Goal: Communication & Community: Answer question/provide support

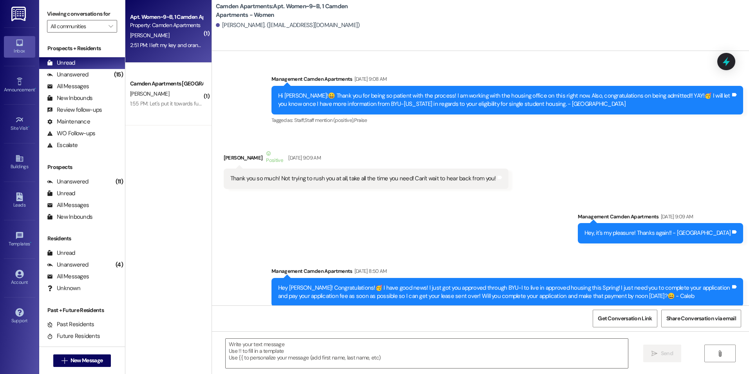
scroll to position [168491, 0]
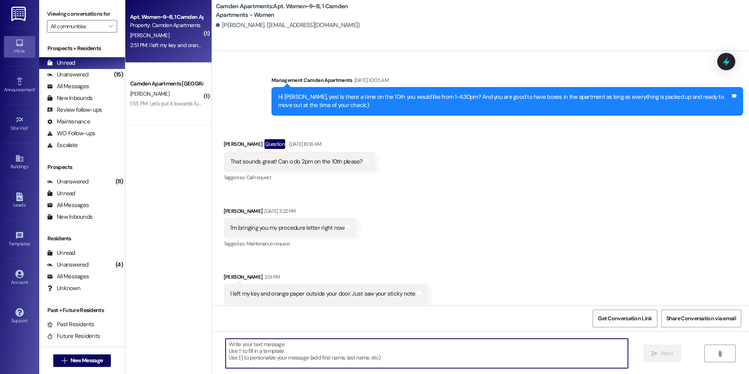
click at [294, 356] on textarea at bounding box center [427, 353] width 402 height 29
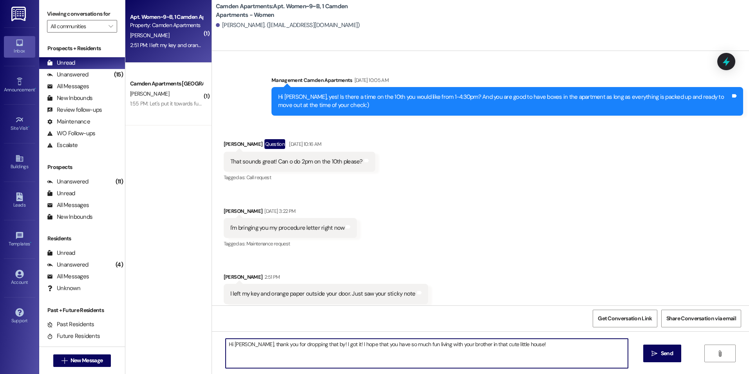
drag, startPoint x: 458, startPoint y: 344, endPoint x: 430, endPoint y: 344, distance: 28.6
click at [430, 344] on textarea "Hi [PERSON_NAME], thank you for dropping that by! I got it! I hope that you hav…" at bounding box center [427, 353] width 402 height 29
click at [522, 345] on textarea "Hi [PERSON_NAME], thank you for dropping that by! I got it! I hope that you hav…" at bounding box center [427, 353] width 402 height 29
click at [530, 344] on textarea "Hi [PERSON_NAME], thank you for dropping that by! I got it! I hope that you hav…" at bounding box center [427, 353] width 402 height 29
type textarea "Hi [PERSON_NAME], thank you for dropping that by! I got it! I hope that you hav…"
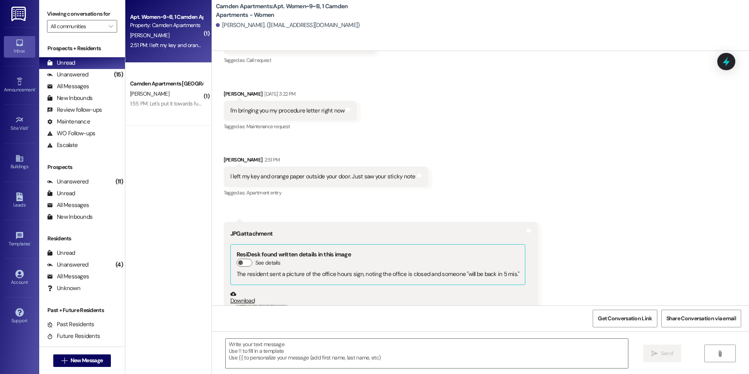
scroll to position [168769, 0]
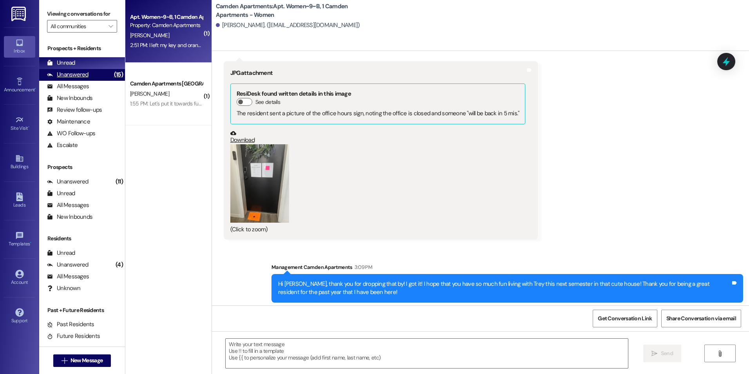
drag, startPoint x: 85, startPoint y: 75, endPoint x: 87, endPoint y: 65, distance: 9.9
click at [85, 75] on div "Unanswered" at bounding box center [68, 75] width 42 height 8
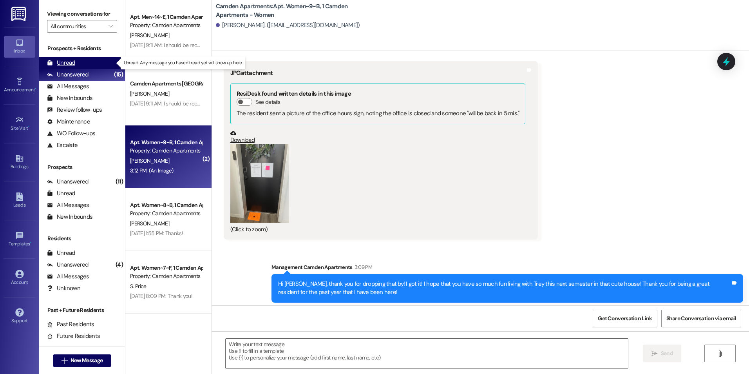
click at [85, 59] on div "Unread (0)" at bounding box center [82, 63] width 86 height 12
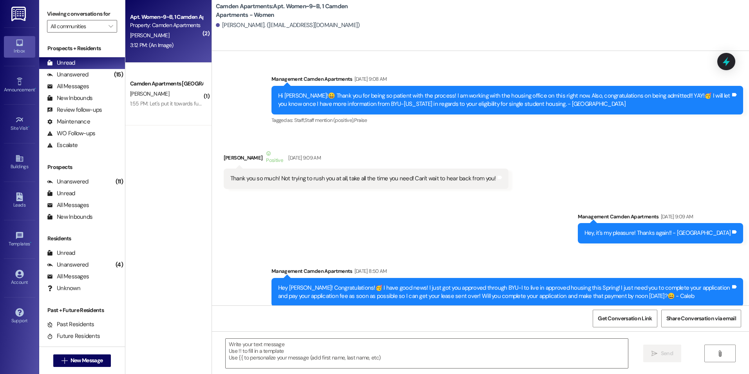
scroll to position [168822, 0]
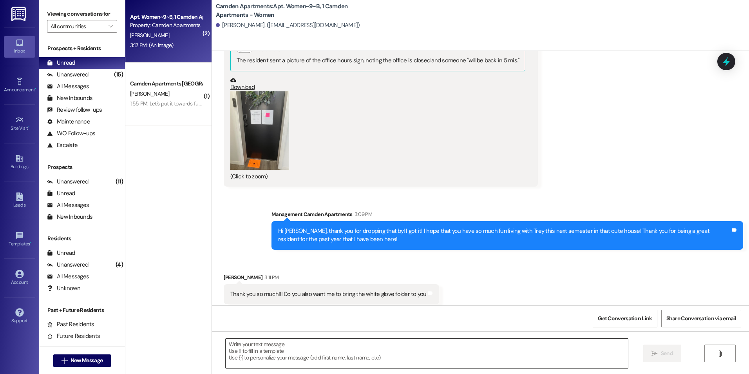
click at [326, 360] on textarea at bounding box center [427, 353] width 402 height 29
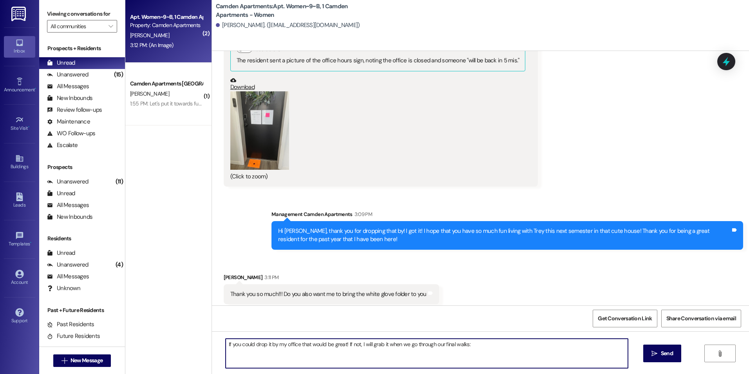
type textarea "If you could drop it by my office that would be great! If not, I will grab it w…"
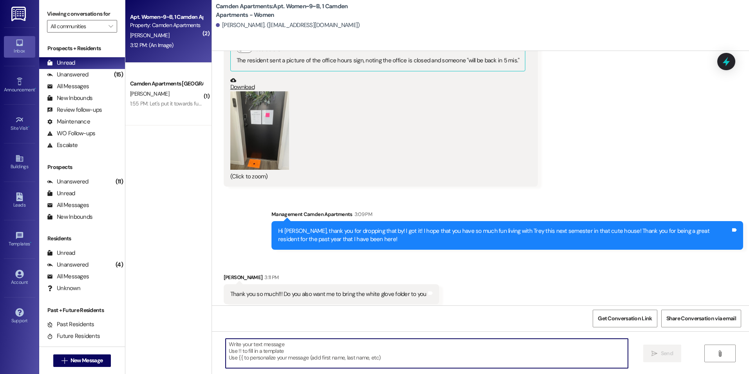
scroll to position [168821, 0]
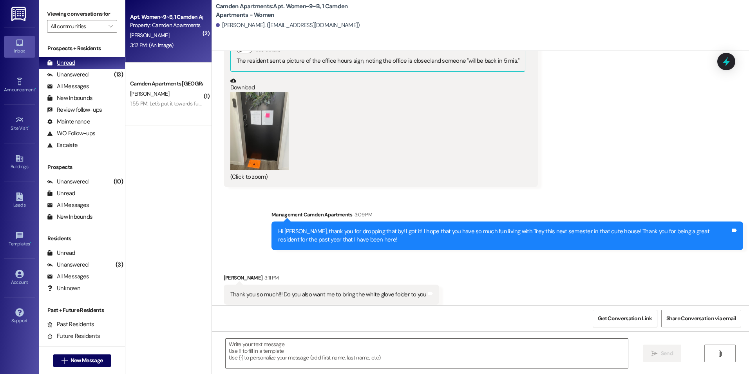
drag, startPoint x: 95, startPoint y: 75, endPoint x: 97, endPoint y: 60, distance: 15.0
click at [95, 75] on div "Unanswered (13)" at bounding box center [82, 75] width 86 height 12
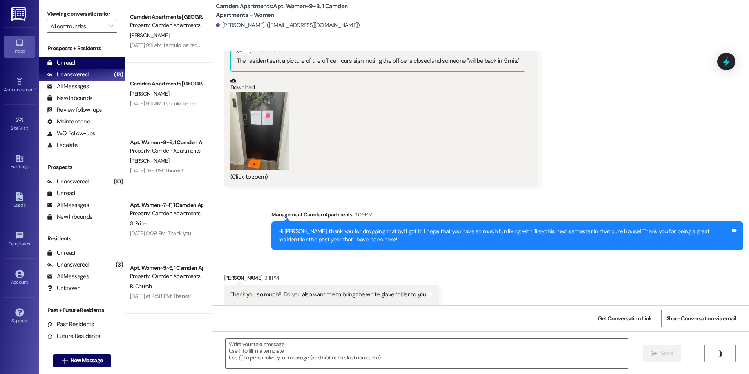
click at [79, 62] on div "Unread (0)" at bounding box center [82, 63] width 86 height 12
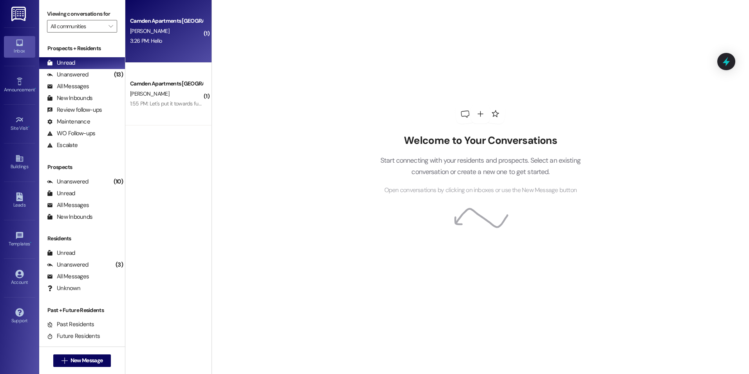
click at [150, 41] on div "3:26 PM: Hello 3:26 PM: Hello" at bounding box center [146, 40] width 32 height 7
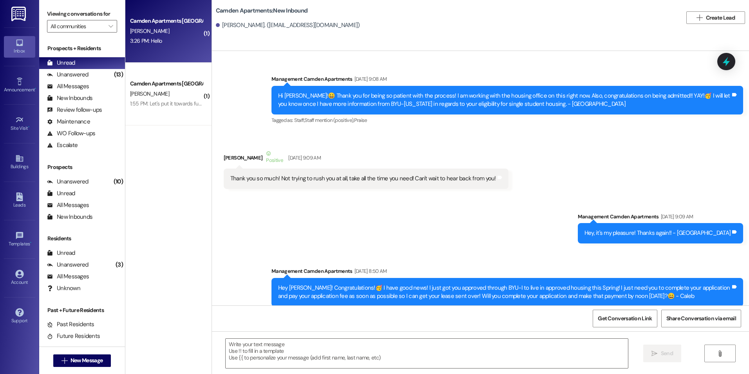
click at [152, 42] on div "3:26 PM: Hello 3:26 PM: Hello" at bounding box center [146, 40] width 32 height 7
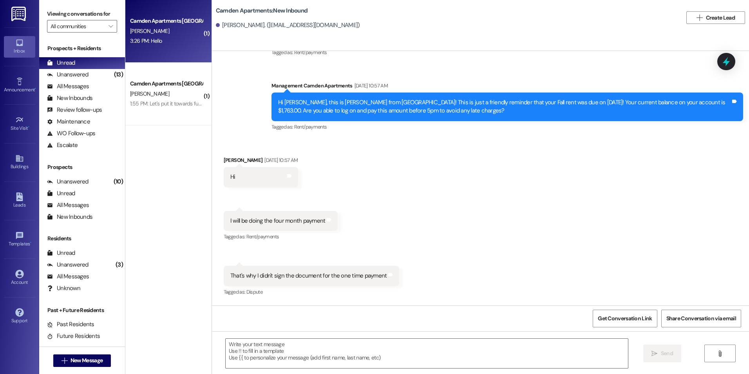
scroll to position [8377, 0]
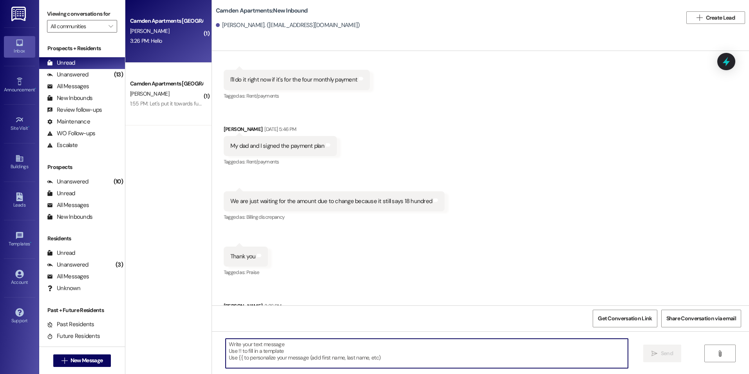
click at [437, 362] on textarea at bounding box center [427, 353] width 402 height 29
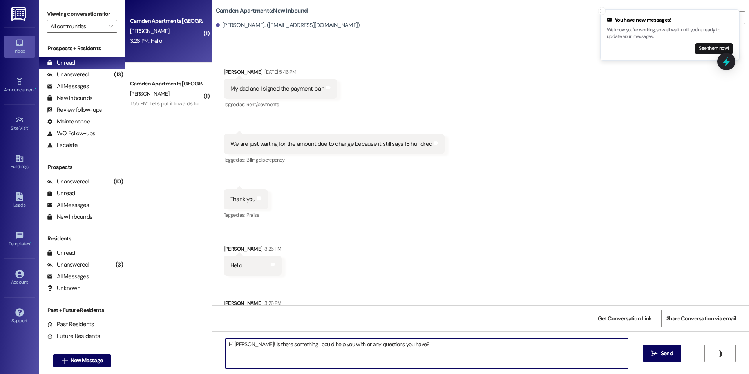
scroll to position [8486, 0]
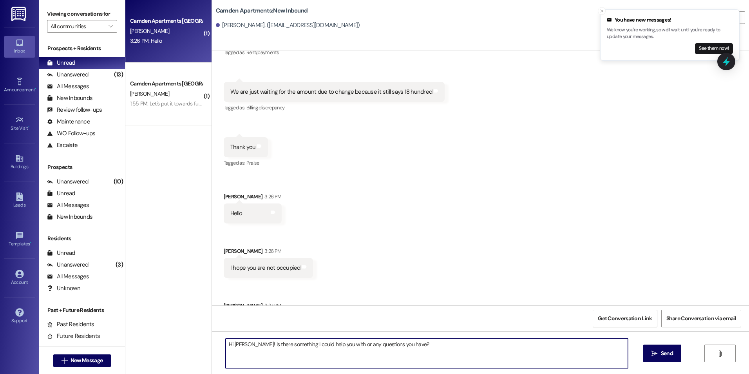
drag, startPoint x: 418, startPoint y: 343, endPoint x: 190, endPoint y: 348, distance: 228.5
click at [190, 348] on div "( 1 ) Camden Apartments [GEOGRAPHIC_DATA] [PERSON_NAME] 3:26 PM: Hello 3:26 PM:…" at bounding box center [437, 187] width 624 height 374
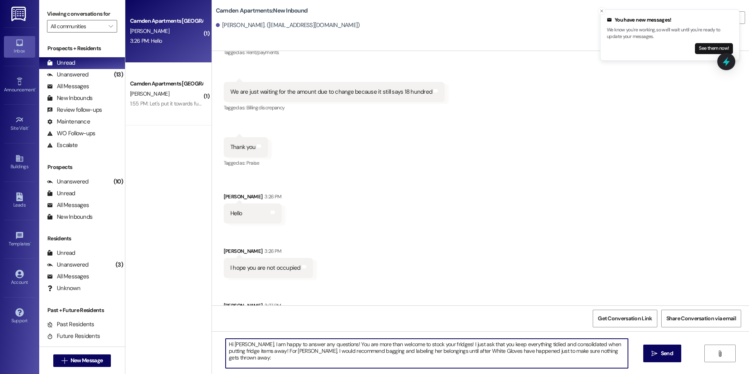
type textarea "Hi [PERSON_NAME], I am happy to answer any questions! You are more than welcome…"
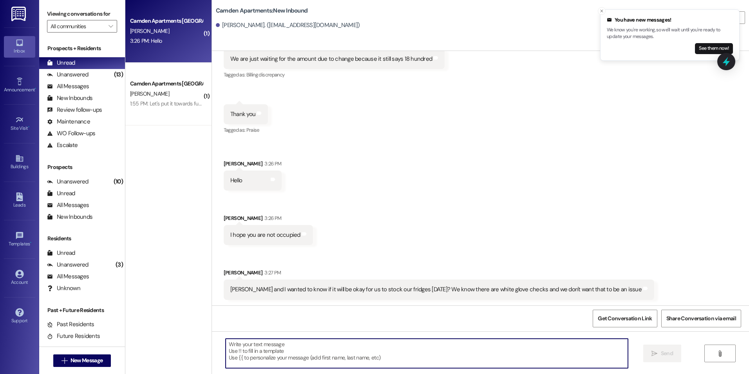
scroll to position [8549, 0]
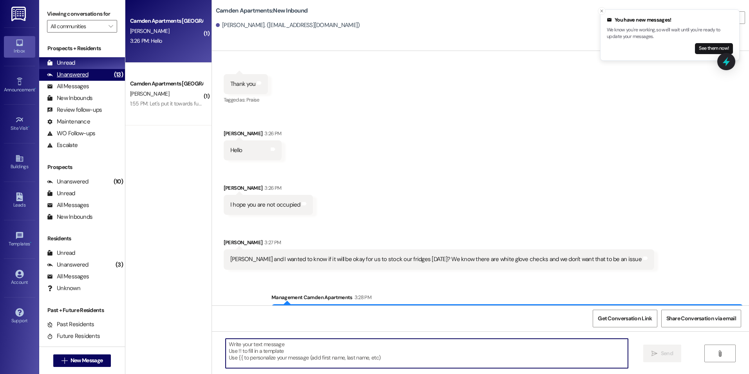
click at [86, 70] on div "Prospects + Residents Unread (0) Unread: Any message you haven't read yet will …" at bounding box center [82, 97] width 86 height 107
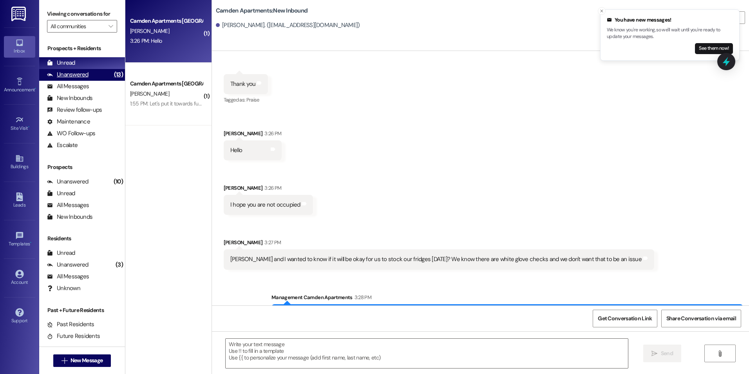
click at [86, 74] on div "Unanswered" at bounding box center [68, 75] width 42 height 8
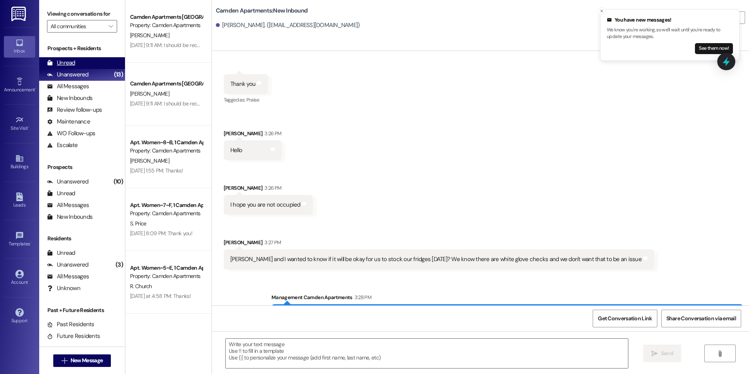
click at [86, 61] on div "Unread (0)" at bounding box center [82, 63] width 86 height 12
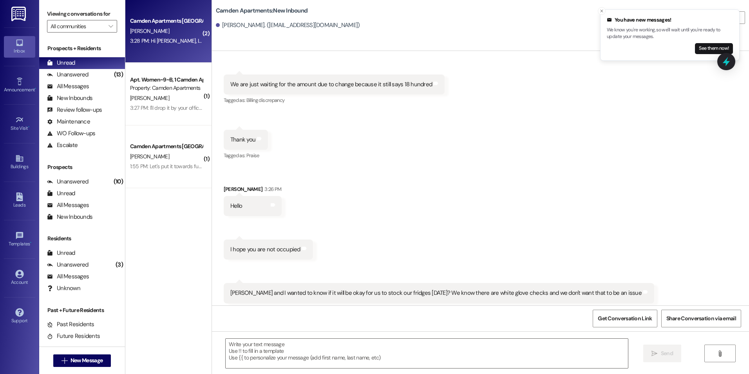
scroll to position [8475, 0]
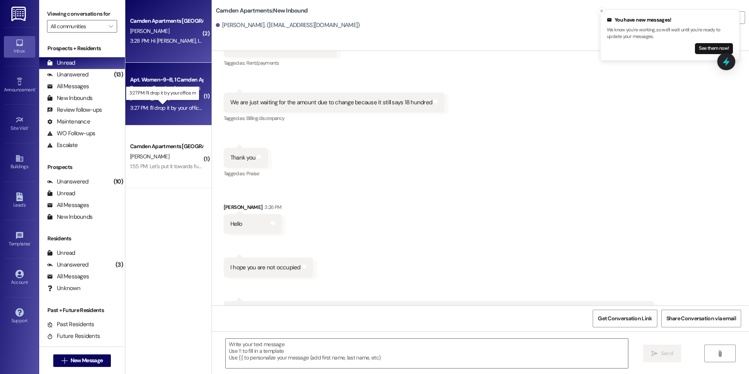
click at [174, 108] on div "3:27 PM: I'll drop it by your office rn 3:27 PM: I'll drop it by your office rn" at bounding box center [169, 107] width 78 height 7
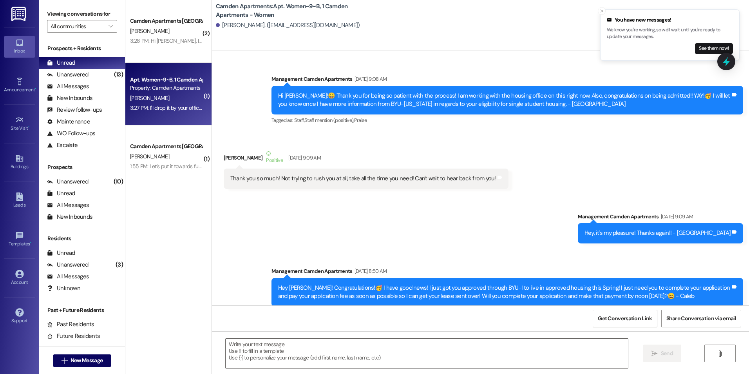
click at [302, 356] on textarea at bounding box center [427, 353] width 402 height 29
click at [257, 353] on textarea at bounding box center [427, 353] width 402 height 29
click at [230, 344] on textarea at bounding box center [427, 353] width 402 height 29
click at [230, 344] on textarea "P" at bounding box center [427, 353] width 402 height 29
click at [244, 349] on textarea "P" at bounding box center [427, 353] width 402 height 29
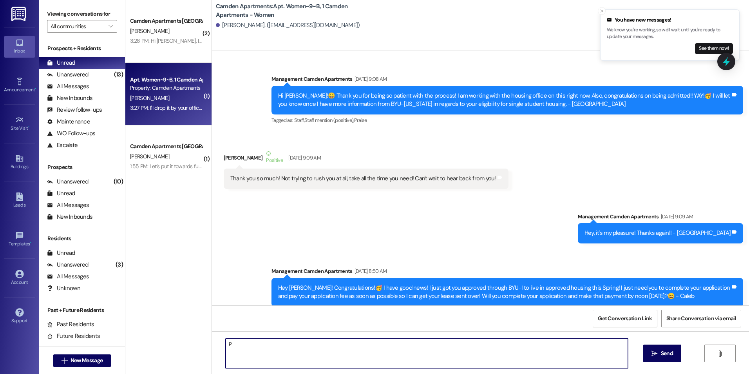
scroll to position [168939, 0]
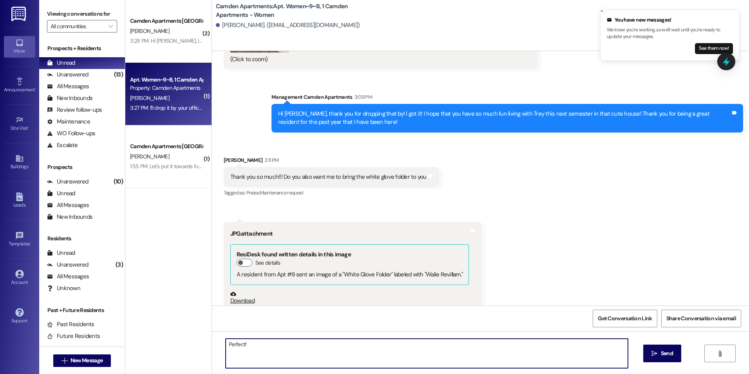
type textarea "Perfect!"
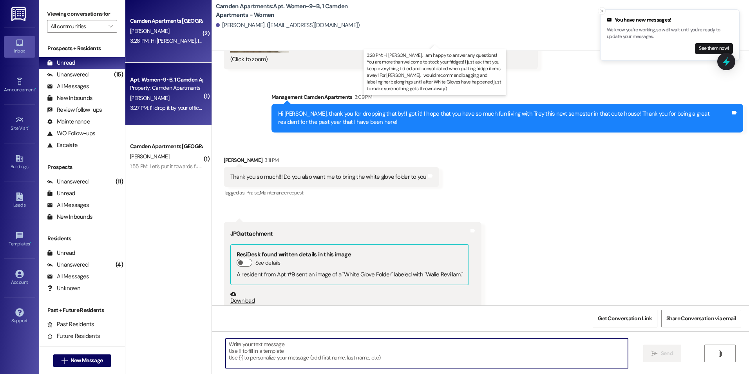
click at [168, 42] on div "3:28 PM: Hi [PERSON_NAME], I am happy to answer any questions! You are more tha…" at bounding box center [554, 40] width 848 height 7
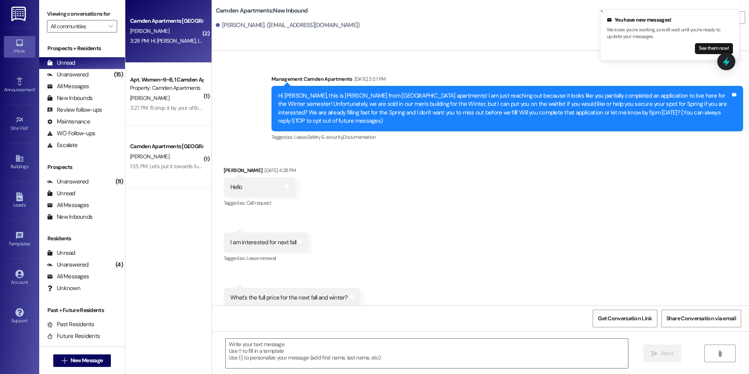
scroll to position [8538, 0]
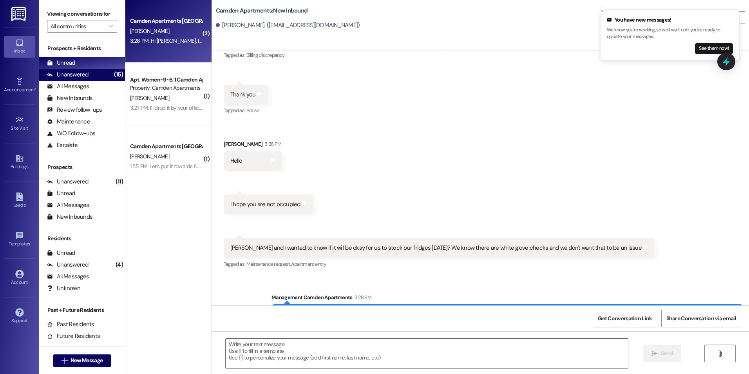
click at [98, 76] on div "Unanswered (15)" at bounding box center [82, 75] width 86 height 12
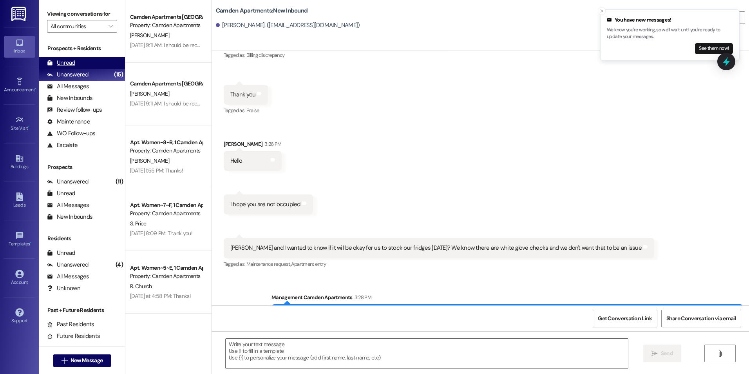
click at [94, 61] on div "Unread (0)" at bounding box center [82, 63] width 86 height 12
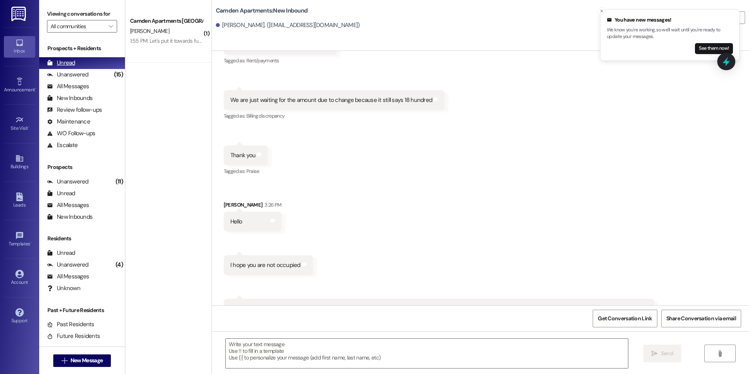
scroll to position [8475, 0]
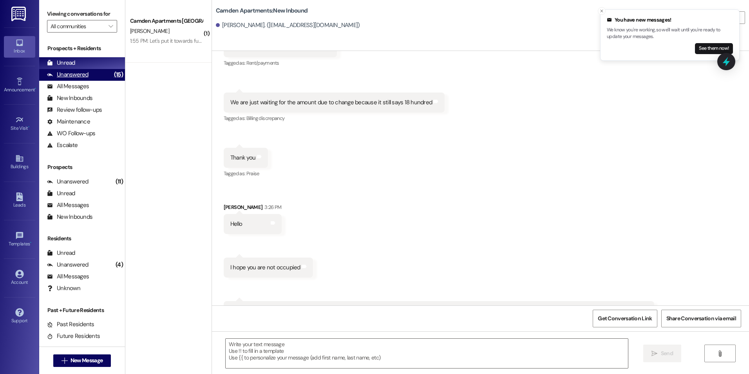
click at [61, 72] on div "Unanswered" at bounding box center [68, 75] width 42 height 8
click at [67, 62] on div "Unread" at bounding box center [61, 63] width 28 height 8
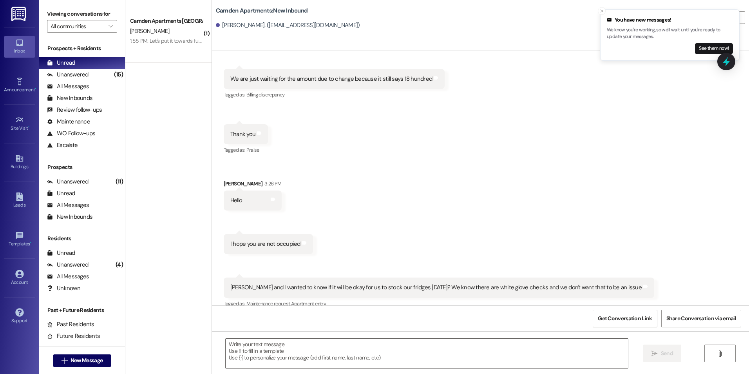
scroll to position [8538, 0]
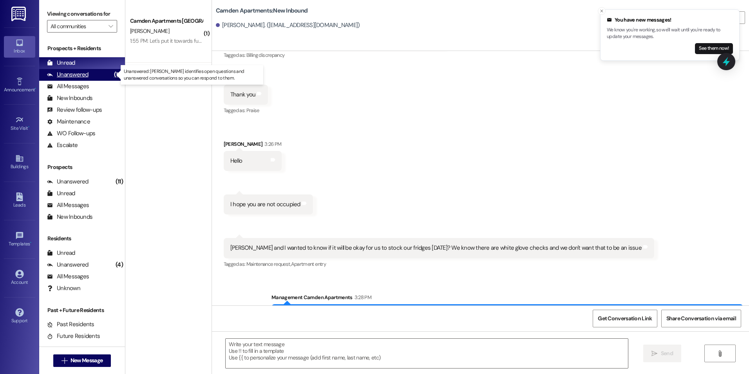
click at [72, 79] on div "Unanswered (15)" at bounding box center [82, 75] width 86 height 12
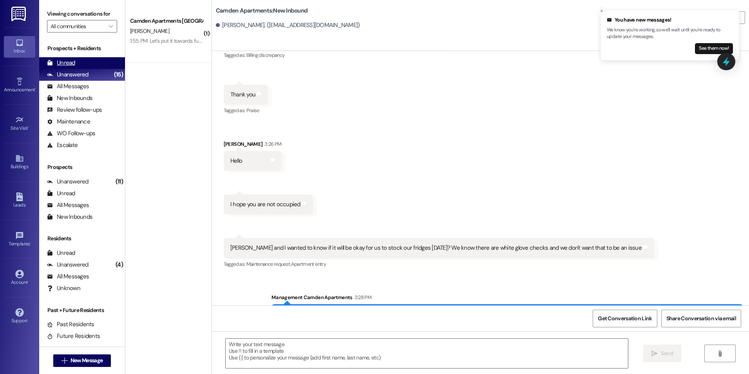
click at [78, 67] on div "Unread (0)" at bounding box center [82, 63] width 86 height 12
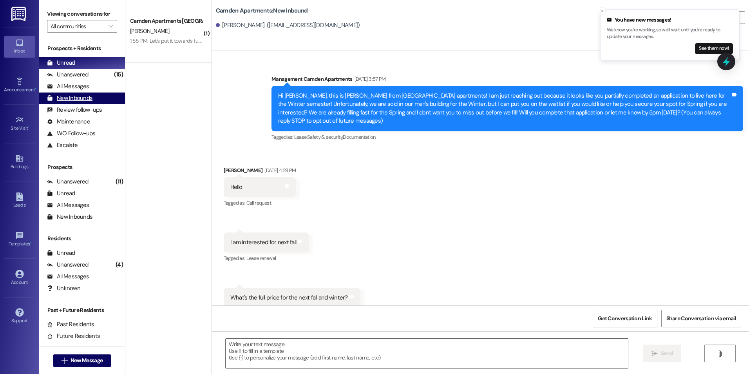
scroll to position [8475, 0]
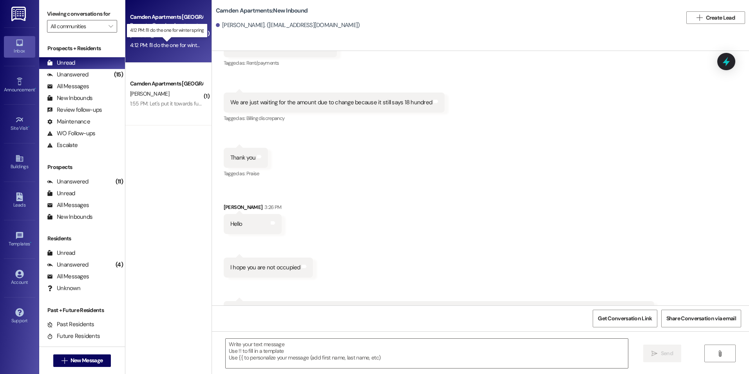
click at [171, 45] on div "4:12 PM: I'll do the one for winter spring 4:12 PM: I'll do the one for winter …" at bounding box center [173, 45] width 87 height 7
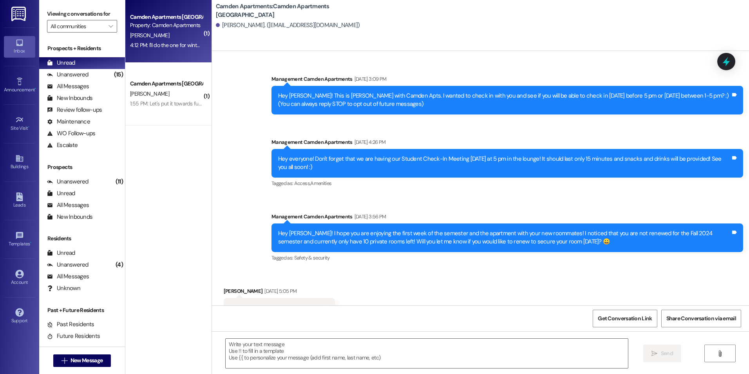
scroll to position [18964, 0]
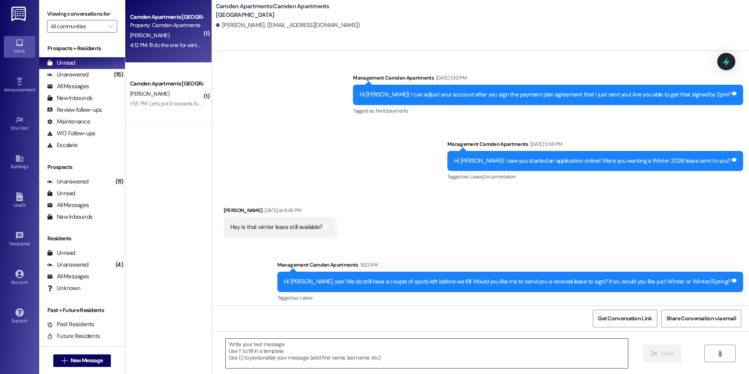
click at [283, 344] on textarea at bounding box center [427, 353] width 402 height 29
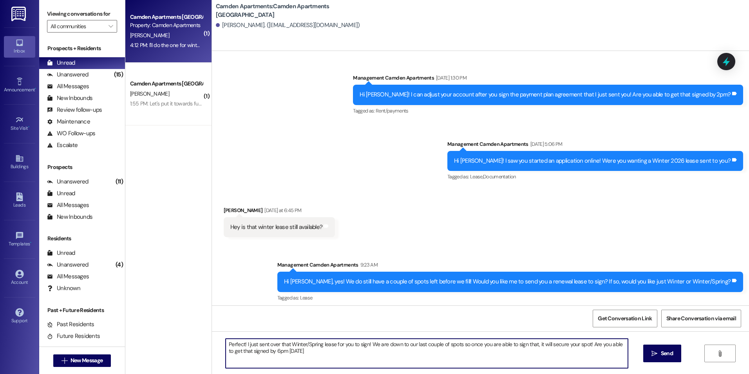
type textarea "Perfect! I just sent over that Winter/Spring lease for you to sign! We are down…"
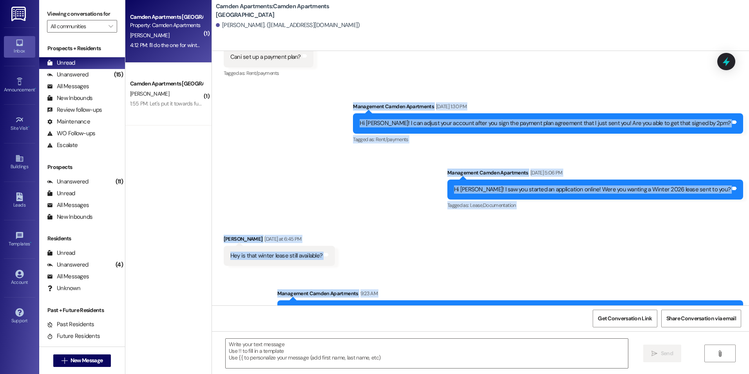
scroll to position [18898, 0]
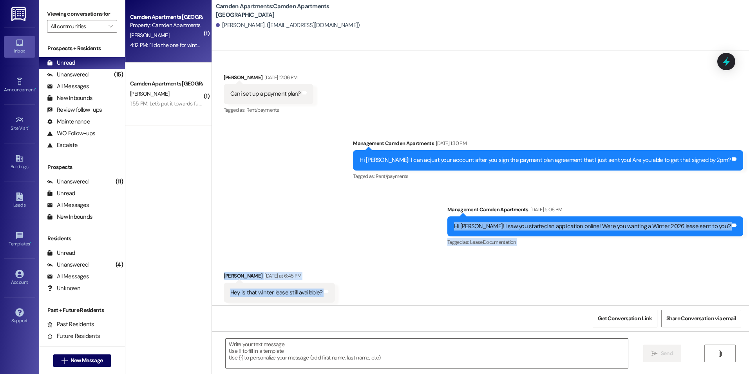
drag, startPoint x: 335, startPoint y: 291, endPoint x: 485, endPoint y: 169, distance: 193.5
click at [485, 169] on div "Sent via SMS Management Camden Apartments [DATE] 3:09 PM Hey [PERSON_NAME]! Thi…" at bounding box center [480, 178] width 537 height 254
copy div "Hi [PERSON_NAME]! I saw you started an application online! Were you wanting a W…"
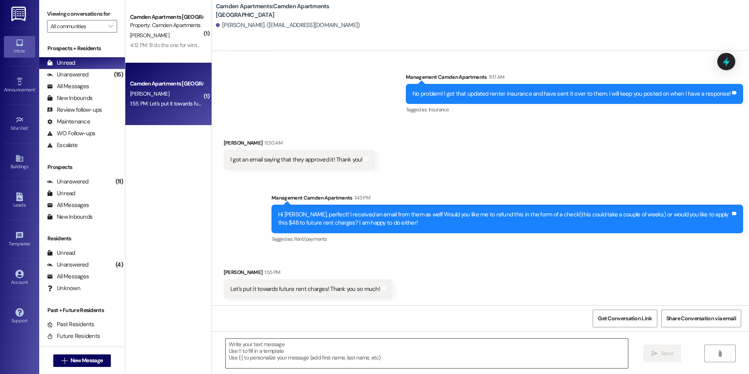
scroll to position [1590, 0]
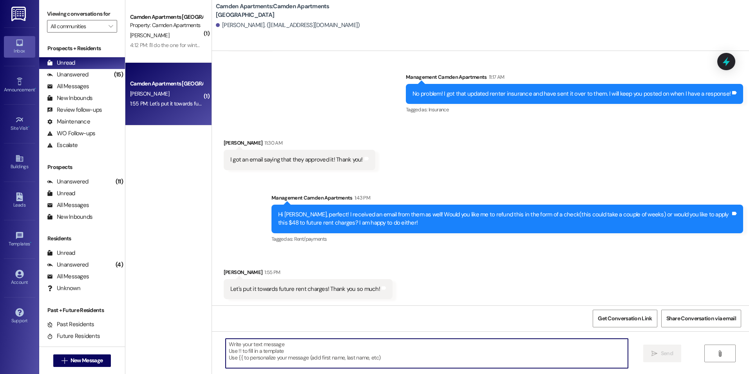
click at [240, 352] on textarea at bounding box center [427, 353] width 402 height 29
type textarea "Sounds great! Thanks [PERSON_NAME]!"
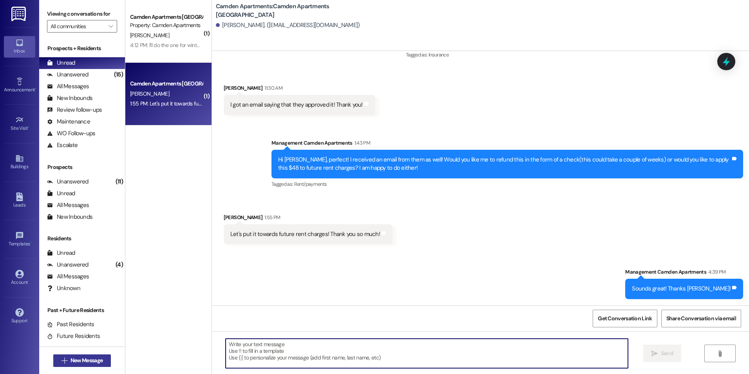
click at [100, 366] on button " New Message" at bounding box center [82, 360] width 58 height 13
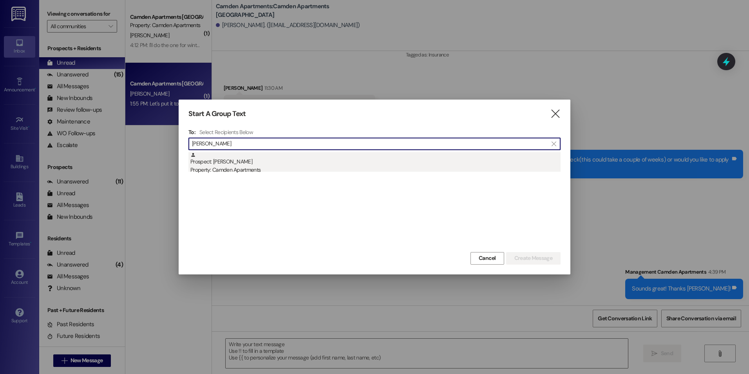
type input "[PERSON_NAME]"
click at [288, 170] on div "Property: Camden Apartments" at bounding box center [375, 170] width 370 height 8
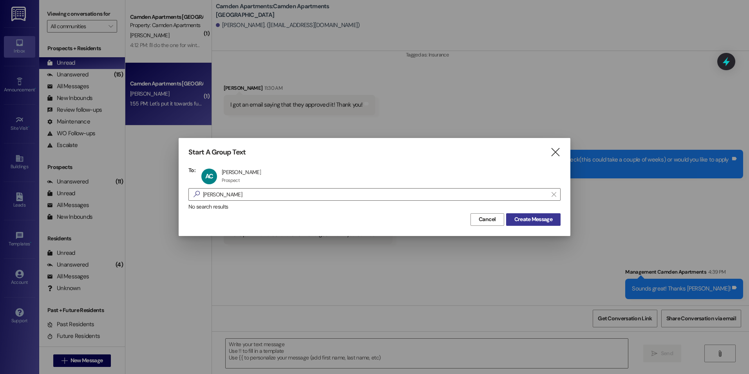
click at [553, 221] on span "Create Message" at bounding box center [533, 219] width 41 height 8
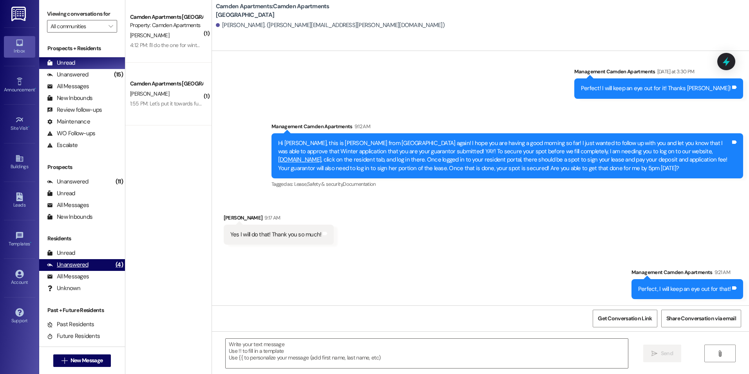
scroll to position [145, 0]
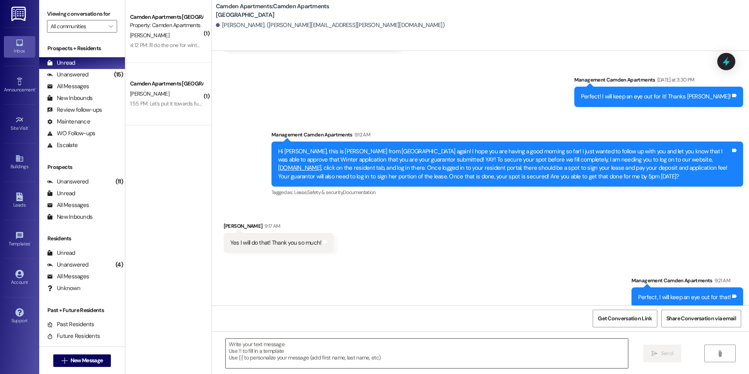
click at [361, 349] on textarea at bounding box center [427, 353] width 402 height 29
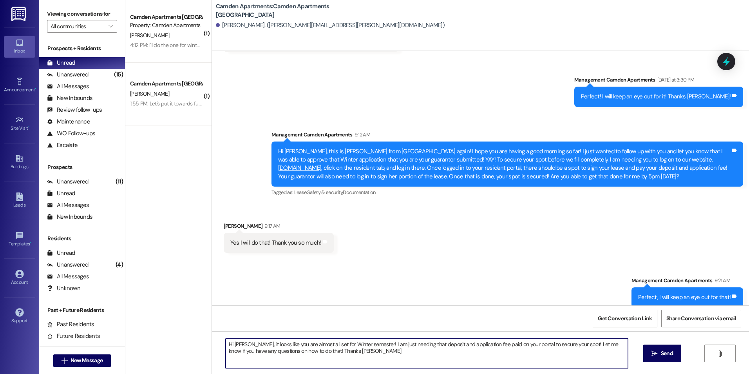
type textarea "Hi [PERSON_NAME], it looks like you are almost all set for Winter semester! I a…"
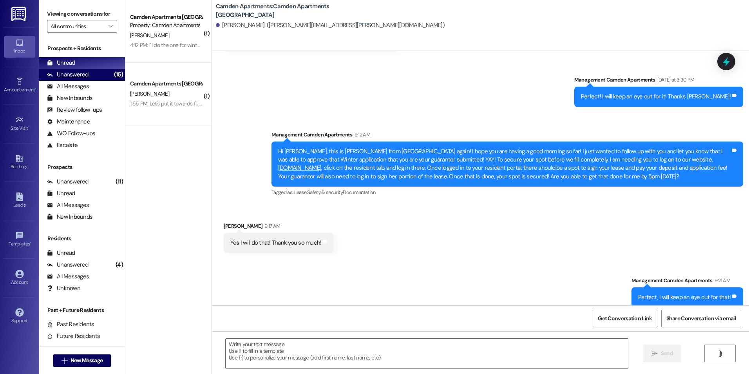
click at [84, 75] on div "Unanswered" at bounding box center [68, 75] width 42 height 8
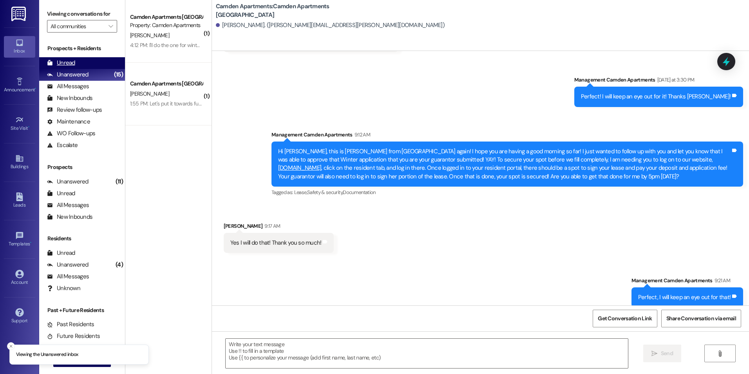
click at [85, 65] on div "Unread (0)" at bounding box center [82, 63] width 86 height 12
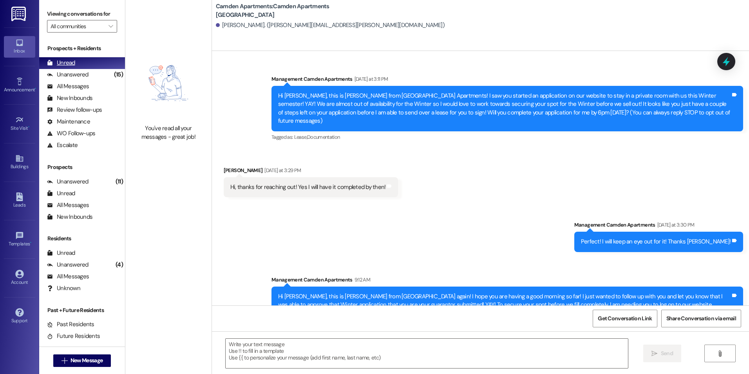
scroll to position [90, 0]
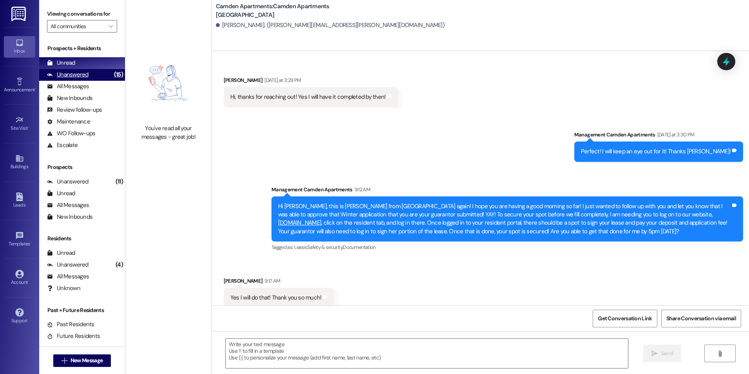
click at [87, 75] on div "Unanswered (15)" at bounding box center [82, 75] width 86 height 12
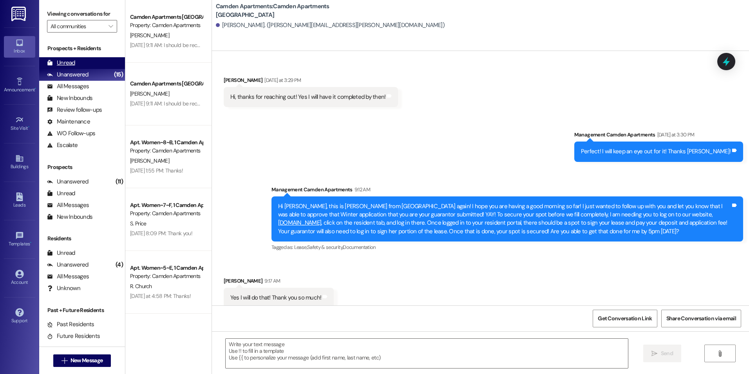
click at [90, 62] on div "Unread (0)" at bounding box center [82, 63] width 86 height 12
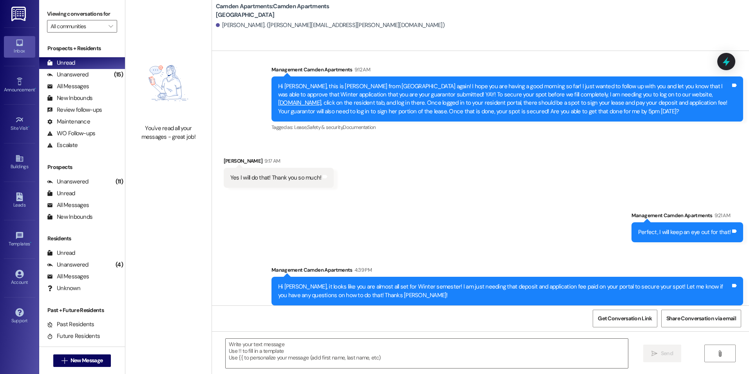
scroll to position [219, 0]
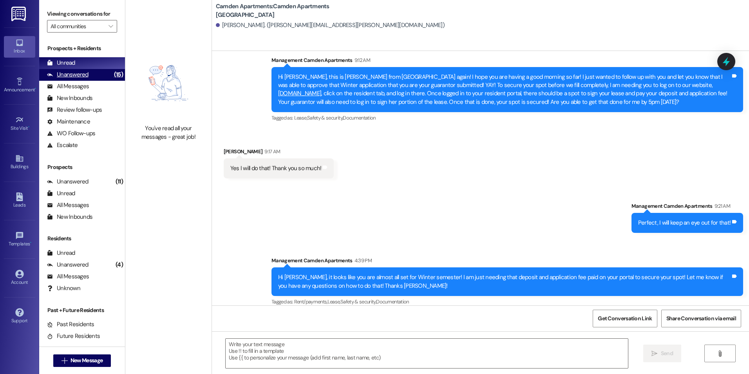
click at [89, 78] on div "Unanswered (15)" at bounding box center [82, 75] width 86 height 12
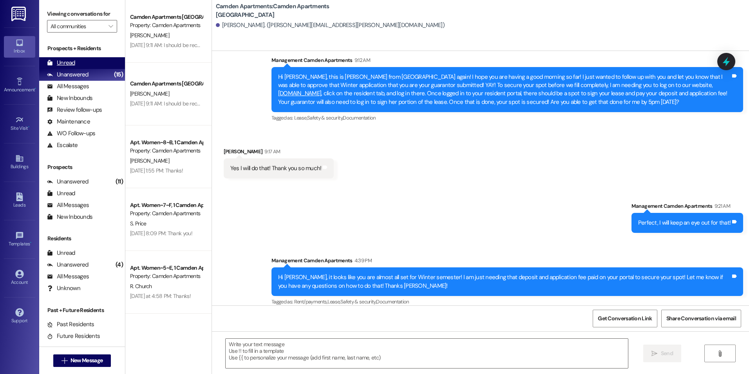
click at [96, 59] on div "Unread (0)" at bounding box center [82, 63] width 86 height 12
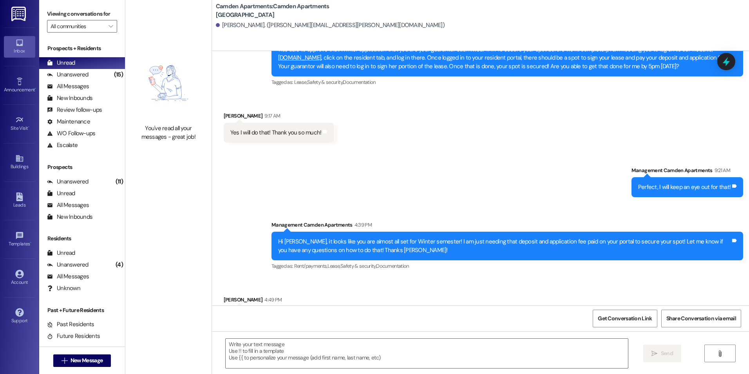
scroll to position [274, 0]
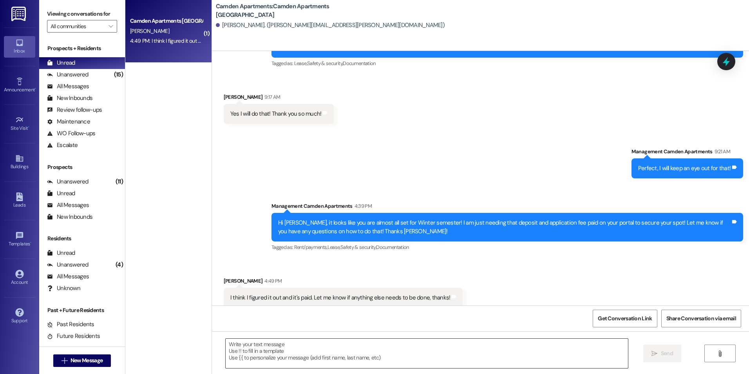
click at [288, 355] on textarea at bounding box center [427, 353] width 402 height 29
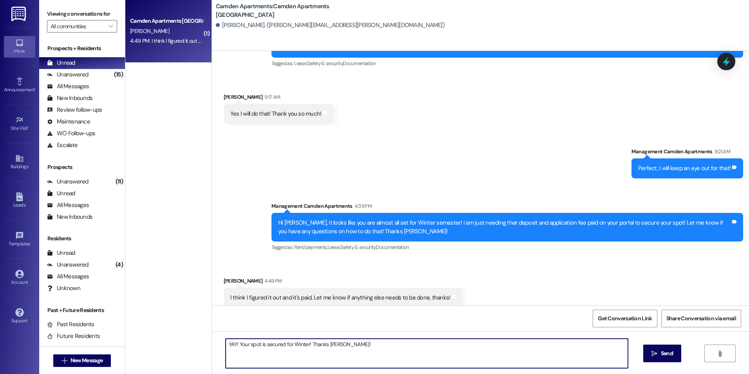
type textarea "YAY! Your spot is secured for Winter! Thanks [PERSON_NAME]!"
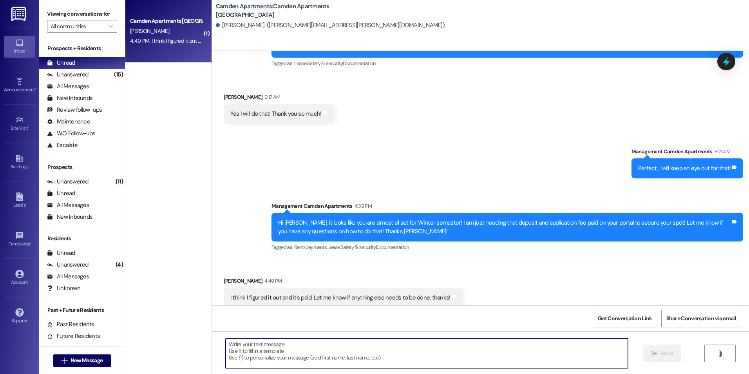
scroll to position [329, 0]
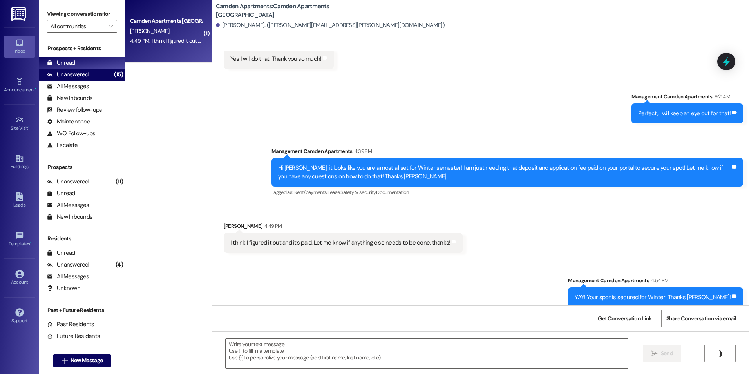
click at [93, 80] on div "Unanswered (15)" at bounding box center [82, 75] width 86 height 12
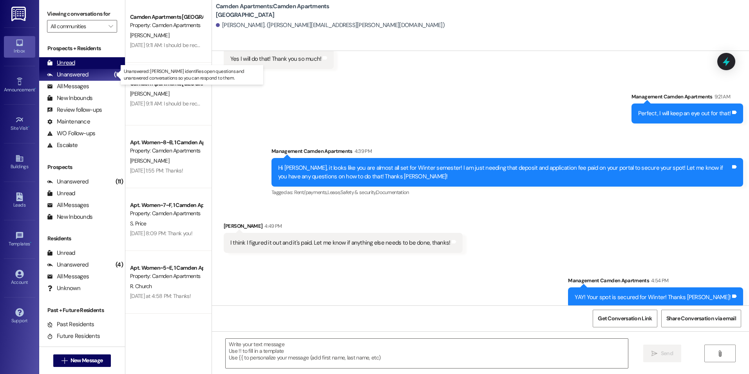
click at [91, 67] on div "Unread (0)" at bounding box center [82, 63] width 86 height 12
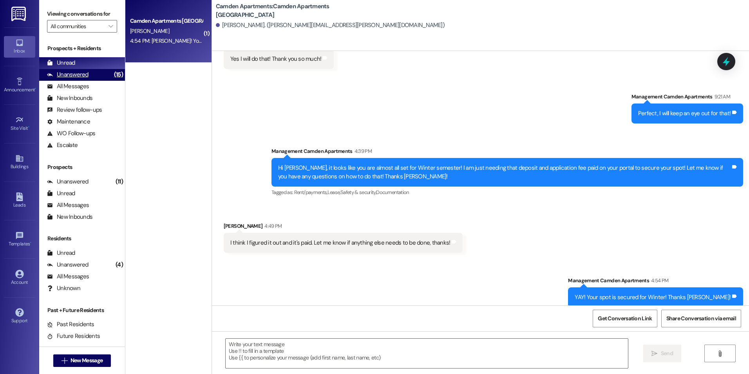
click at [87, 79] on div "Unanswered (15)" at bounding box center [82, 75] width 86 height 12
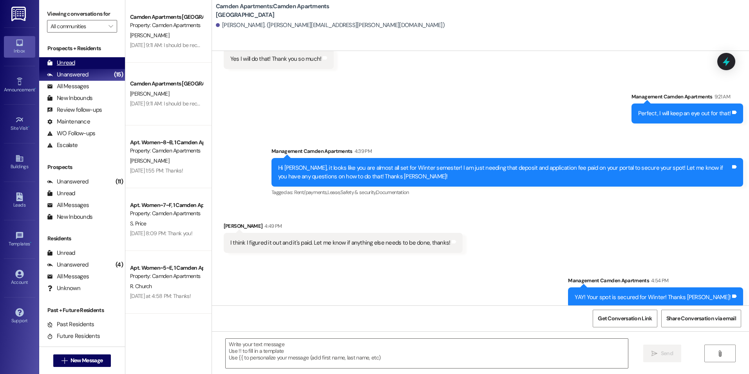
click at [89, 65] on div "Unread (0)" at bounding box center [82, 63] width 86 height 12
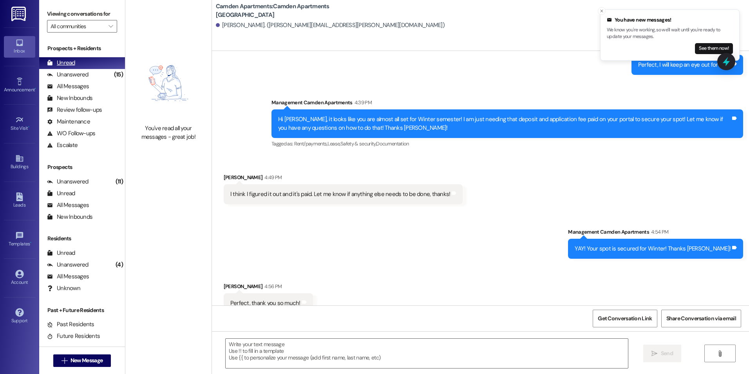
scroll to position [383, 0]
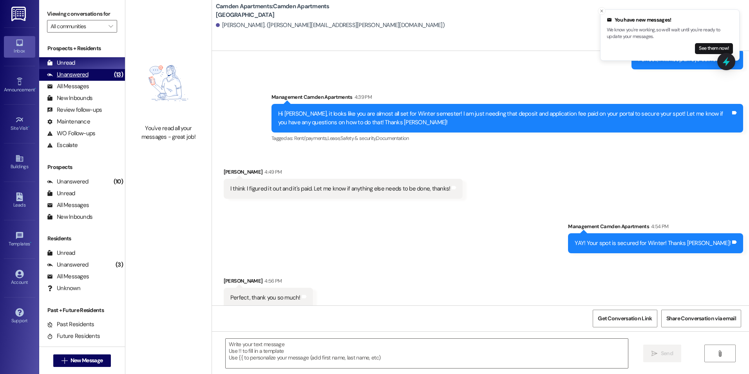
click at [89, 78] on div "Unanswered (13)" at bounding box center [82, 75] width 86 height 12
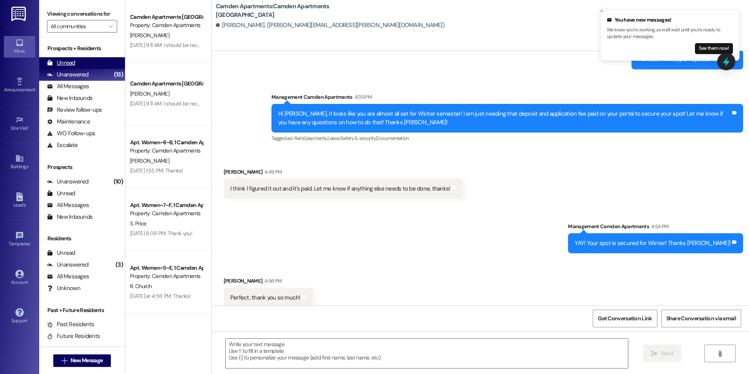
click at [93, 61] on div "Unread (0)" at bounding box center [82, 63] width 86 height 12
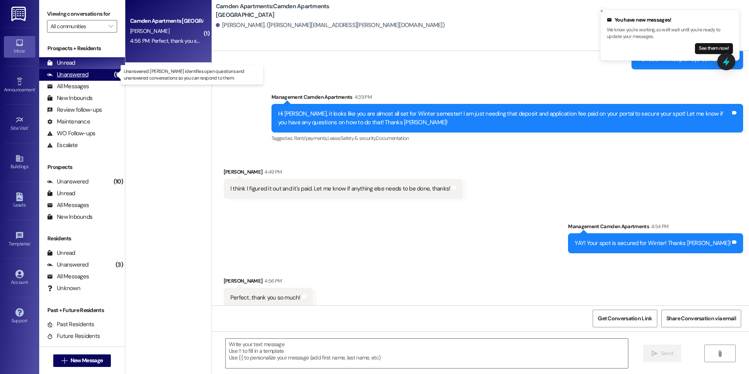
click at [72, 75] on div "Unanswered" at bounding box center [68, 75] width 42 height 8
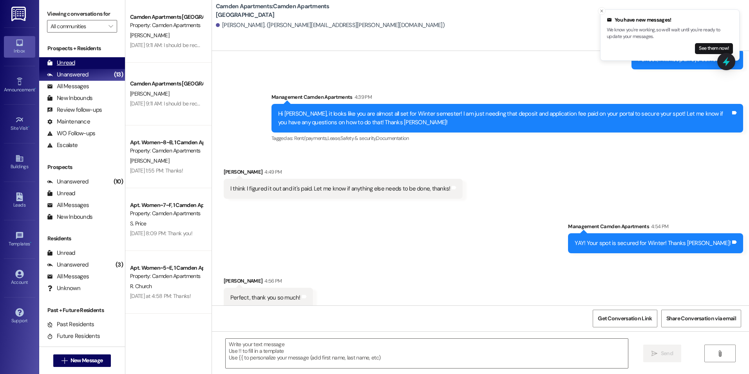
click at [75, 62] on div "Unread (0)" at bounding box center [82, 63] width 86 height 12
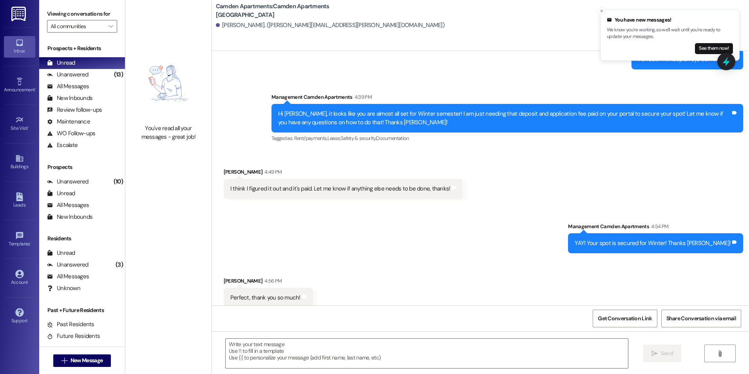
scroll to position [383, 0]
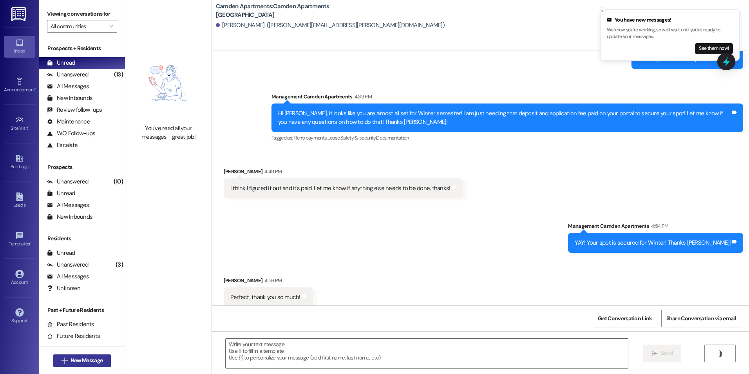
click at [84, 362] on span "New Message" at bounding box center [87, 360] width 32 height 8
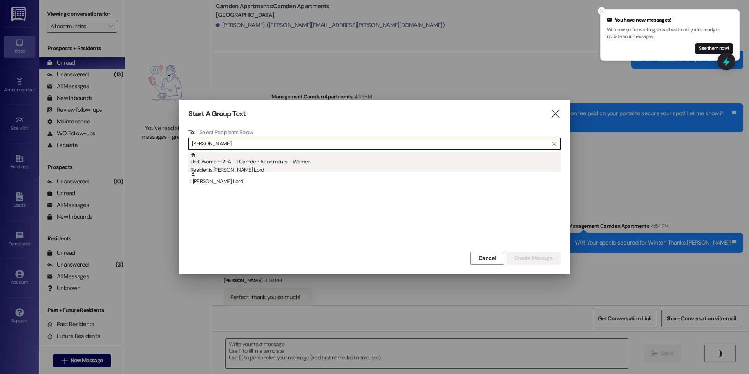
type input "[PERSON_NAME]"
click at [389, 167] on div "Residents: [PERSON_NAME] Lord" at bounding box center [375, 170] width 370 height 8
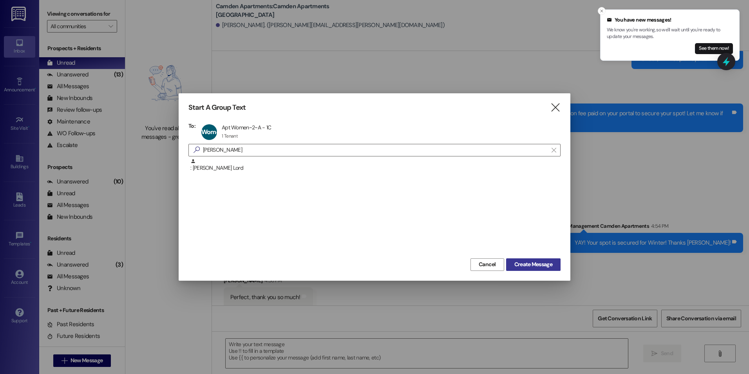
click at [514, 261] on span "Create Message" at bounding box center [533, 264] width 38 height 8
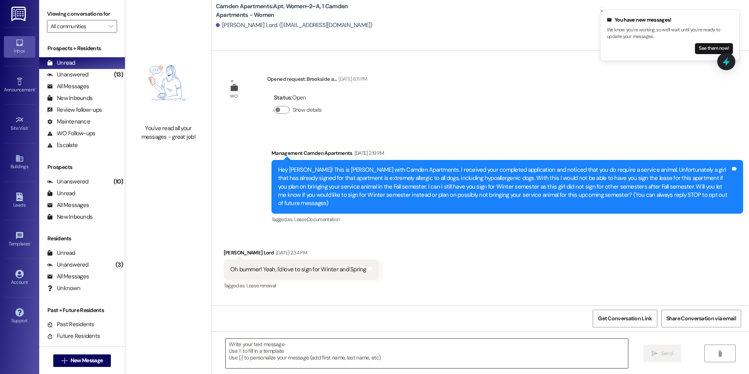
click at [321, 359] on textarea at bounding box center [427, 353] width 402 height 29
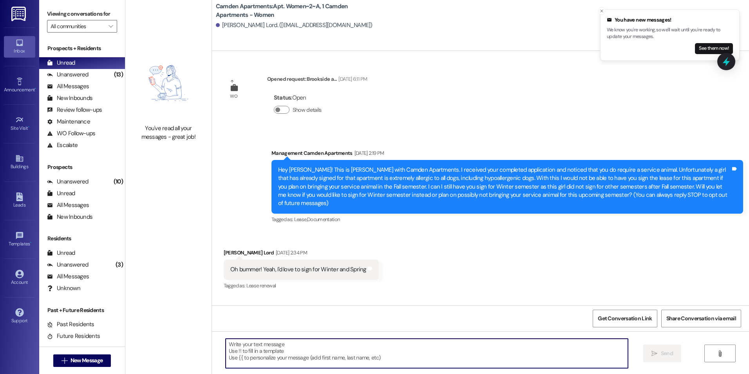
scroll to position [25752, 0]
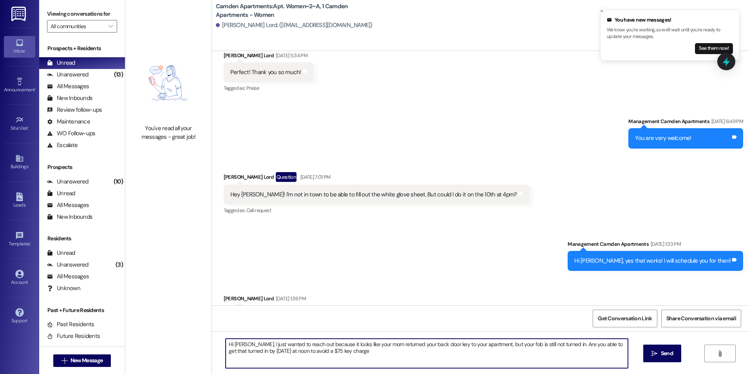
type textarea "Hi [PERSON_NAME], I just wanted to reach out because it looks like your mom ret…"
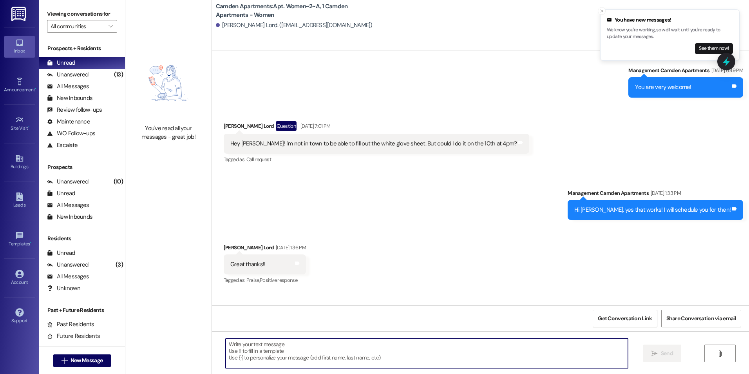
scroll to position [25815, 0]
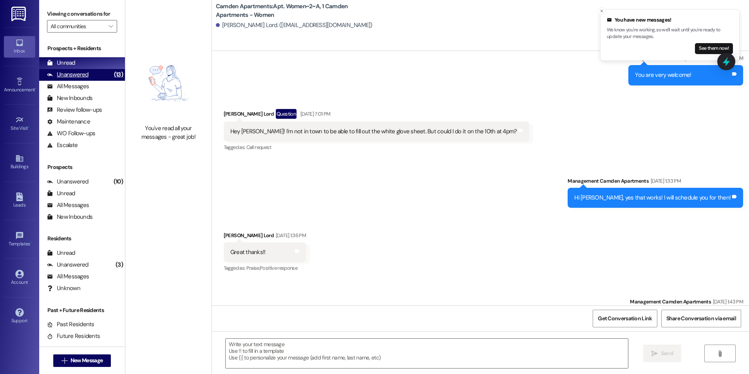
click at [62, 72] on div "Unanswered" at bounding box center [68, 75] width 42 height 8
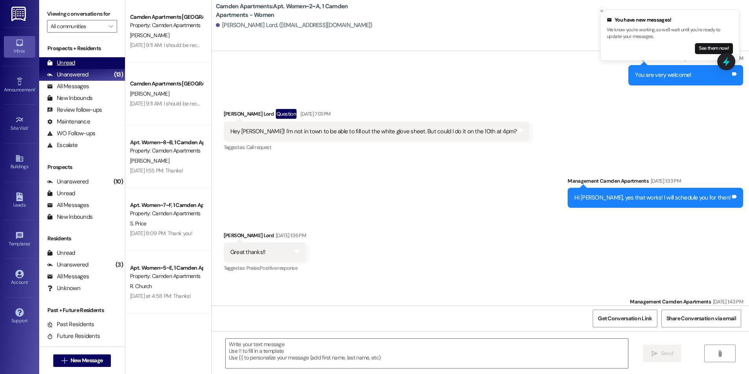
click at [73, 61] on div "Unread" at bounding box center [61, 63] width 28 height 8
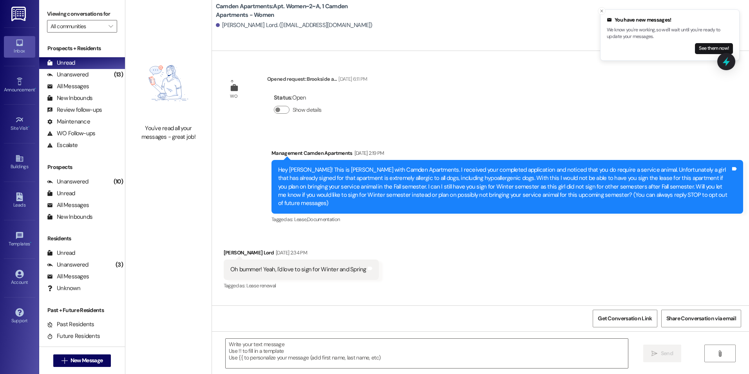
scroll to position [25697, 0]
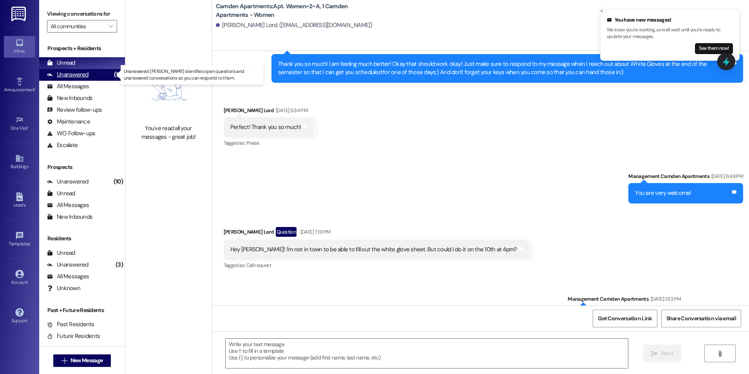
click at [81, 79] on div "Unanswered (13)" at bounding box center [82, 75] width 86 height 12
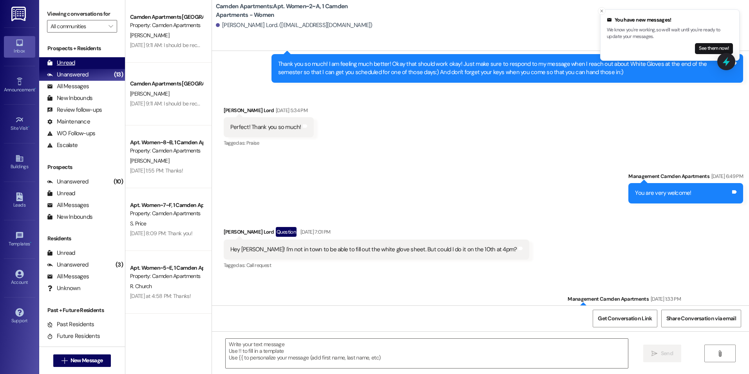
click at [81, 65] on div "Unread (0)" at bounding box center [82, 63] width 86 height 12
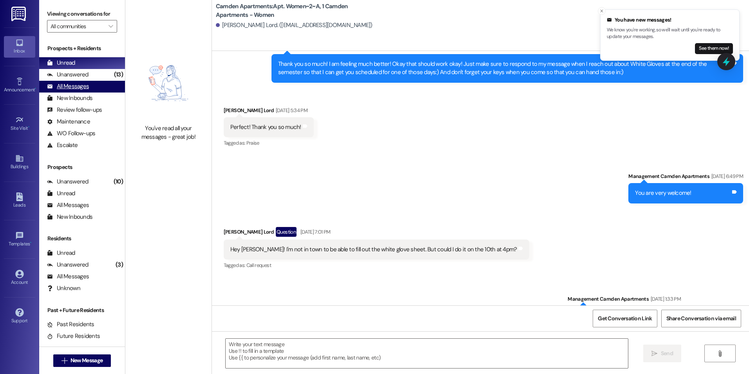
click at [76, 81] on div "All Messages (undefined)" at bounding box center [82, 87] width 86 height 12
click at [81, 63] on div "Unread (0)" at bounding box center [82, 63] width 86 height 12
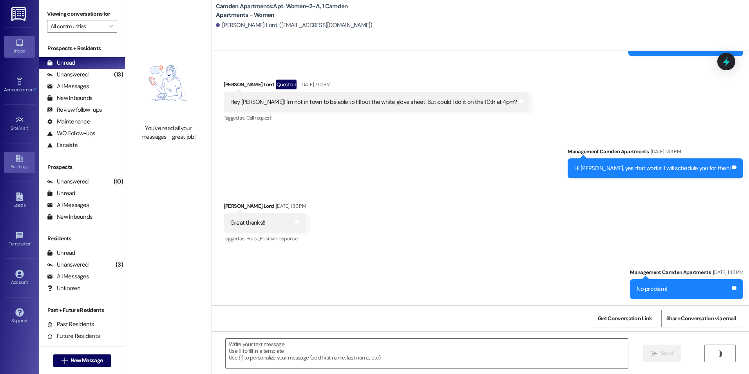
scroll to position [25880, 0]
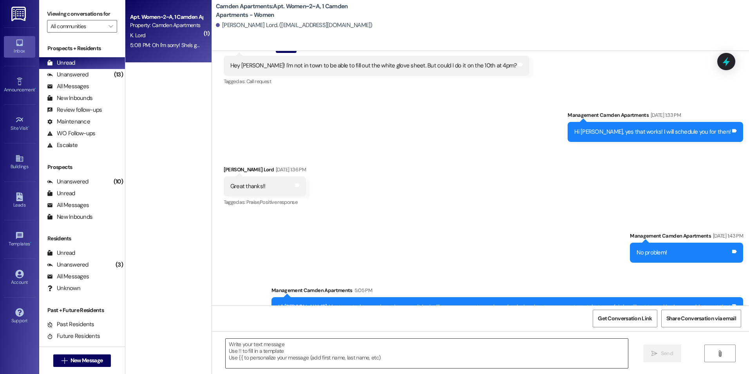
click at [279, 346] on textarea at bounding box center [427, 353] width 402 height 29
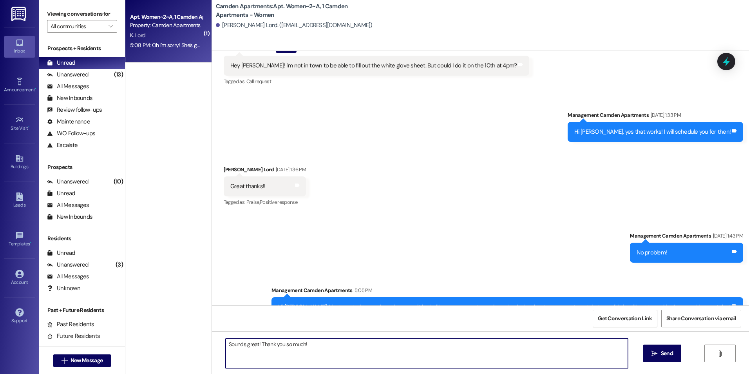
type textarea "Sounds great! Thank you so much!"
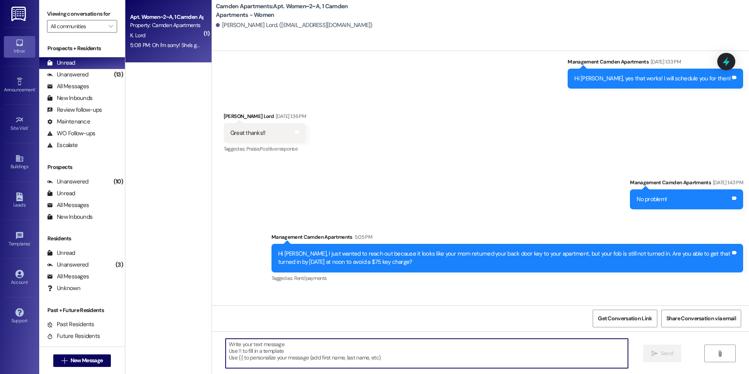
scroll to position [25935, 0]
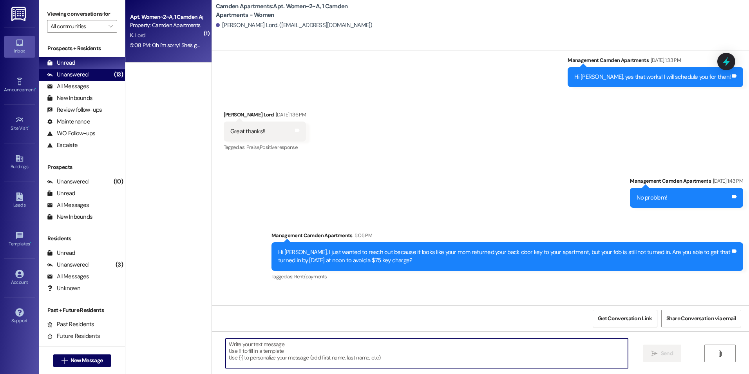
click at [79, 74] on div "Unanswered" at bounding box center [68, 75] width 42 height 8
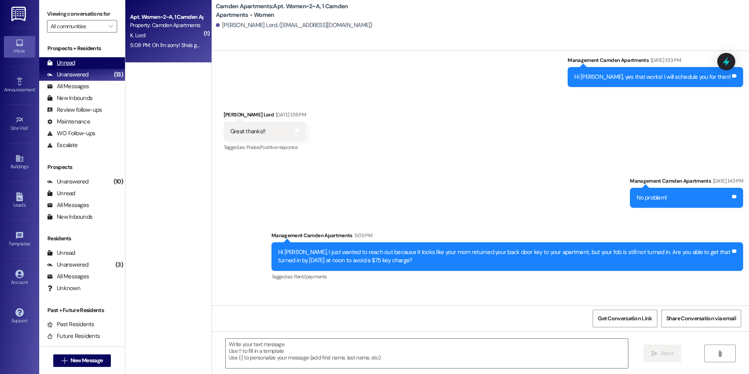
click at [85, 61] on div "Unread (0)" at bounding box center [82, 63] width 86 height 12
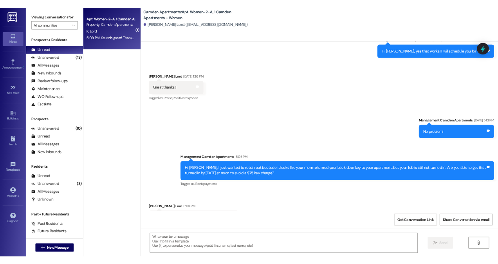
scroll to position [29624, 0]
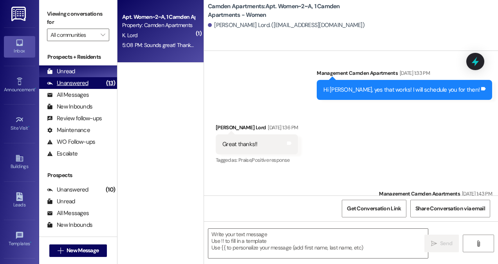
click at [80, 86] on div "Unanswered" at bounding box center [68, 83] width 42 height 8
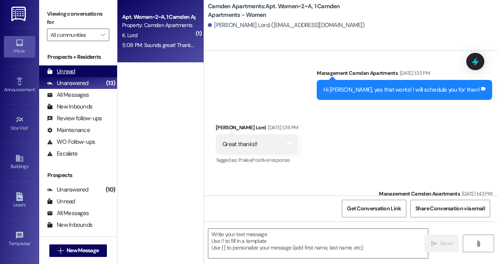
click at [81, 71] on div "Unread (0)" at bounding box center [78, 71] width 78 height 12
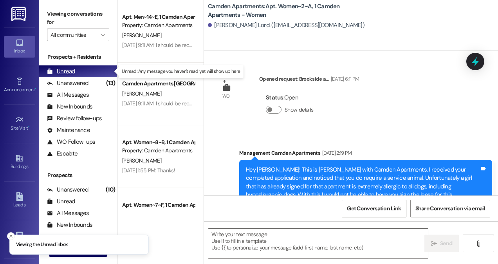
click at [81, 71] on div "Unread (0)" at bounding box center [78, 71] width 78 height 12
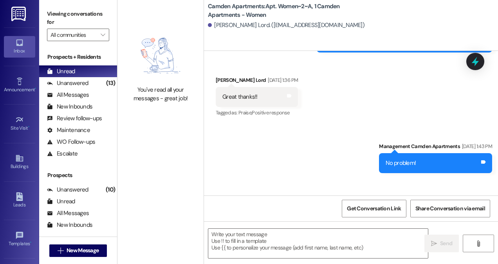
scroll to position [29726, 0]
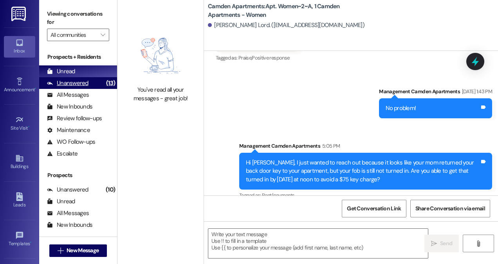
click at [79, 86] on div "Unanswered" at bounding box center [68, 83] width 42 height 8
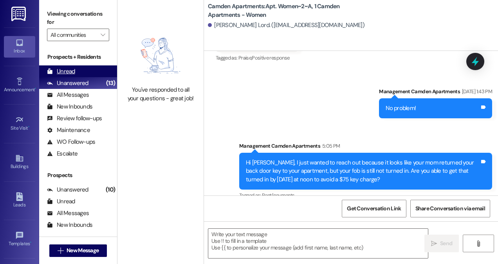
click at [79, 73] on div "Unread (0)" at bounding box center [78, 71] width 78 height 12
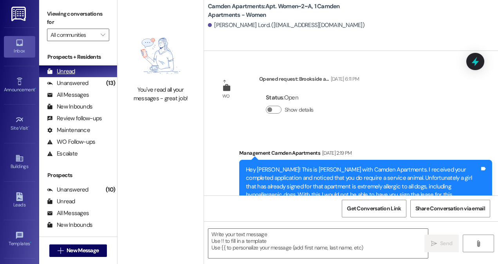
scroll to position [29671, 0]
